Goal: Complete application form

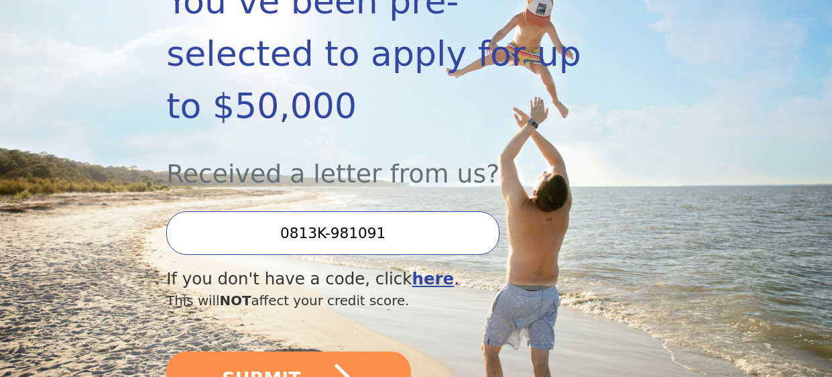
scroll to position [280, 0]
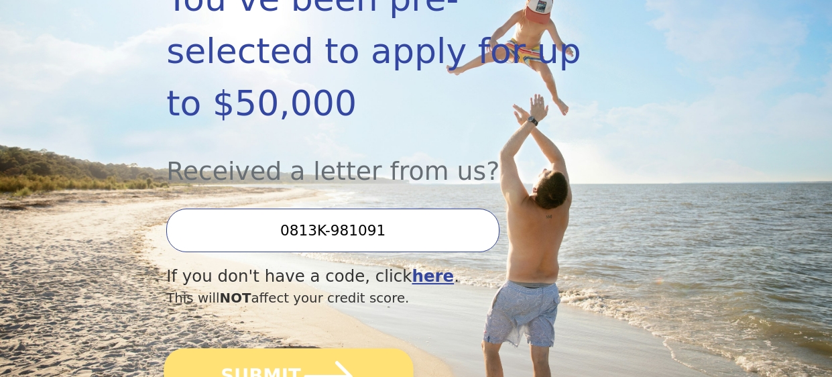
click at [325, 349] on icon "submit" at bounding box center [329, 377] width 56 height 56
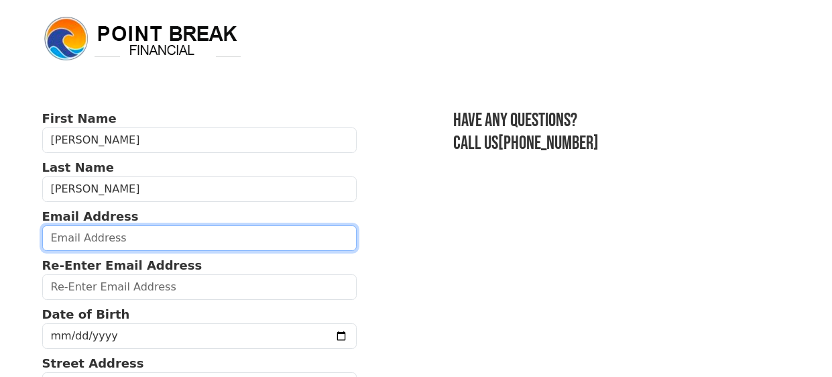
click at [108, 230] on input "email" at bounding box center [199, 237] width 315 height 25
type input "[EMAIL_ADDRESS][DOMAIN_NAME]"
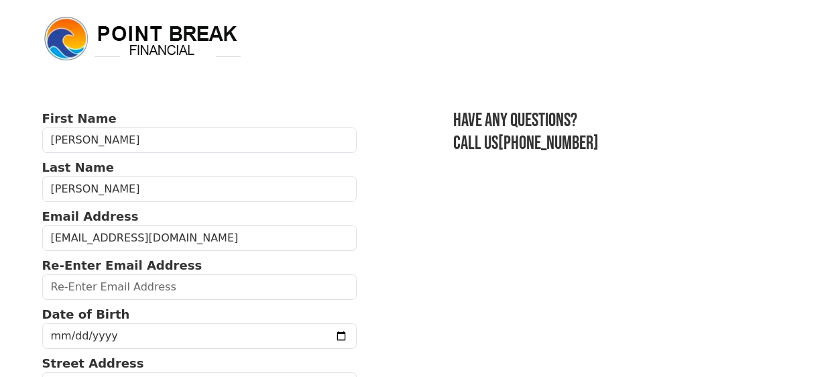
type input "[EMAIL_ADDRESS][DOMAIN_NAME]"
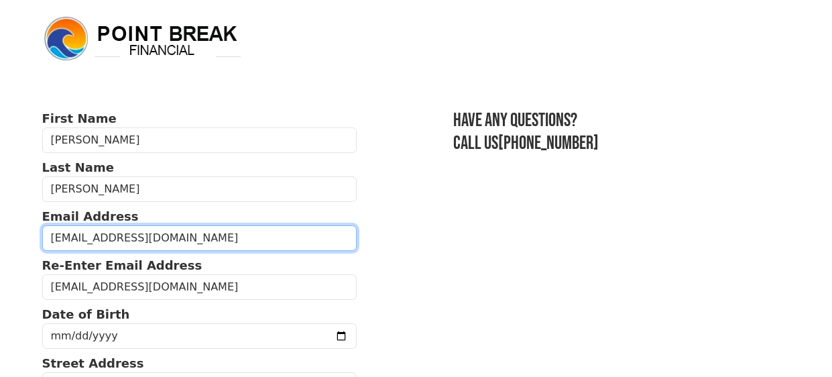
type input "[PHONE_NUMBER]"
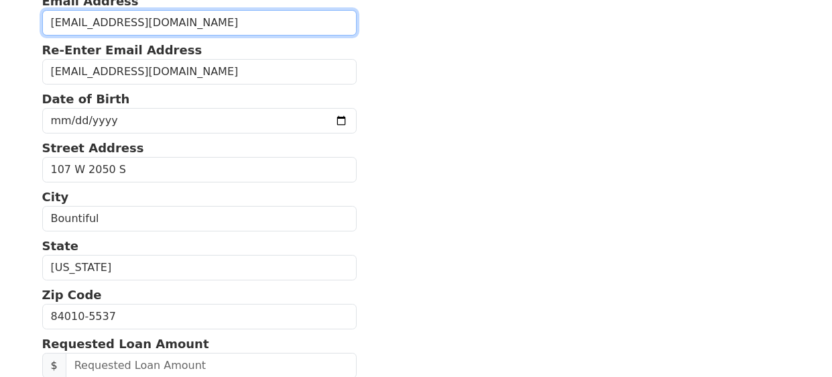
scroll to position [219, 0]
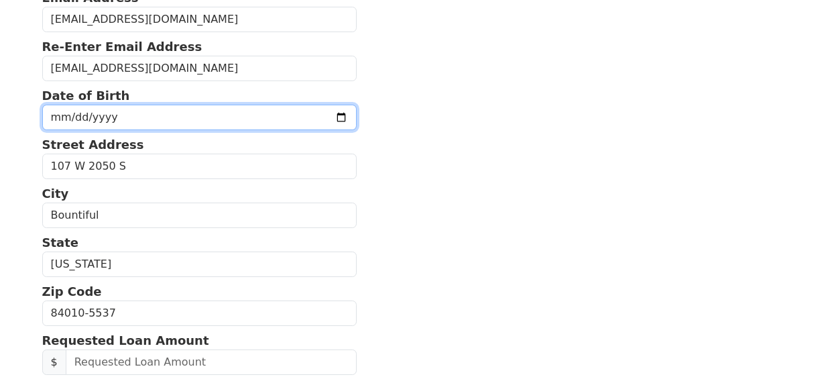
click at [270, 121] on input "date" at bounding box center [199, 117] width 315 height 25
type input "[DATE]"
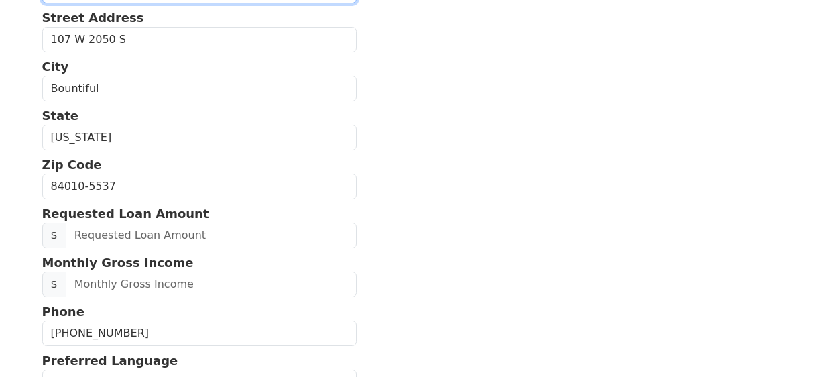
scroll to position [364, 0]
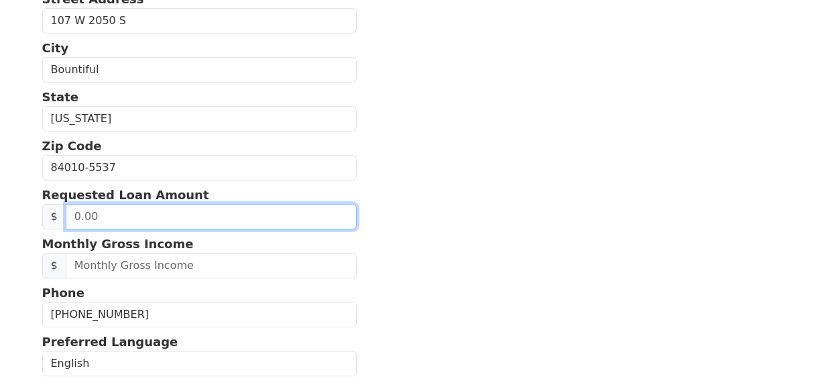
click at [107, 217] on input "text" at bounding box center [211, 216] width 291 height 25
type input "20,000.00"
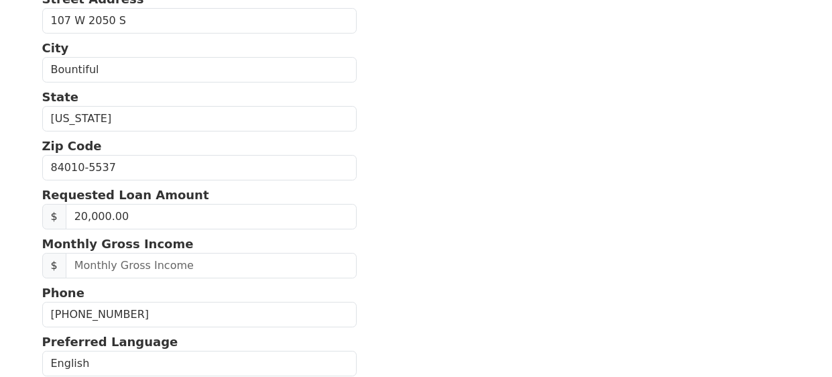
click at [424, 152] on section "First Name [PERSON_NAME] Last Name [PERSON_NAME] Email Address [EMAIL_ADDRESS][…" at bounding box center [416, 167] width 748 height 845
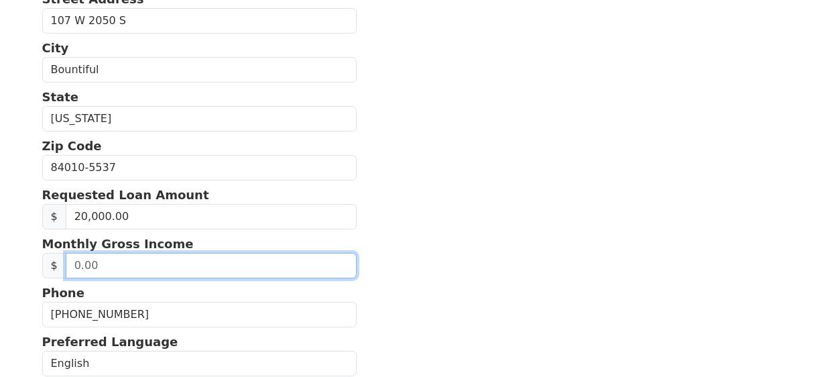
click at [143, 261] on input "text" at bounding box center [211, 265] width 291 height 25
type input "15,500.00"
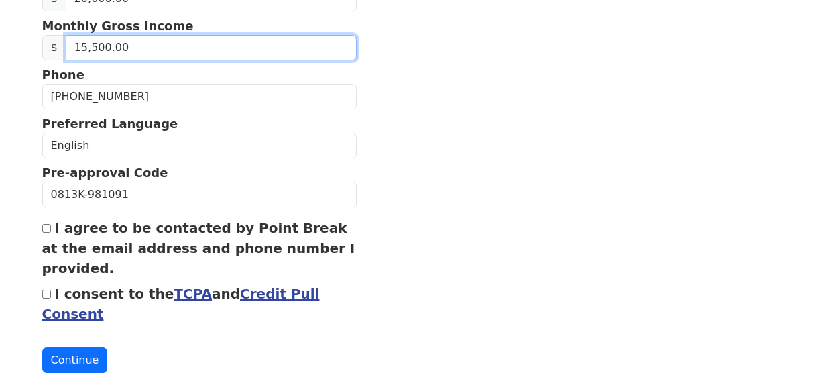
scroll to position [595, 0]
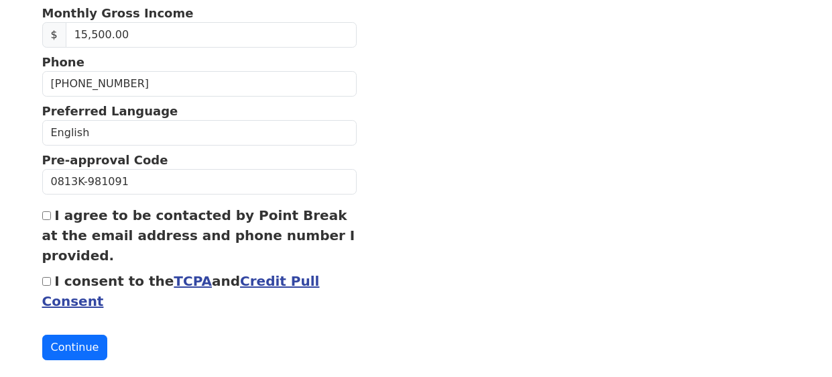
click at [46, 213] on input "I agree to be contacted by Point Break at the email address and phone number I …" at bounding box center [46, 215] width 9 height 9
checkbox input "true"
click at [45, 280] on input "I consent to the TCPA and Credit Pull Consent" at bounding box center [46, 281] width 9 height 9
checkbox input "true"
click at [81, 345] on button "Continue" at bounding box center [75, 346] width 66 height 25
